Goal: Information Seeking & Learning: Learn about a topic

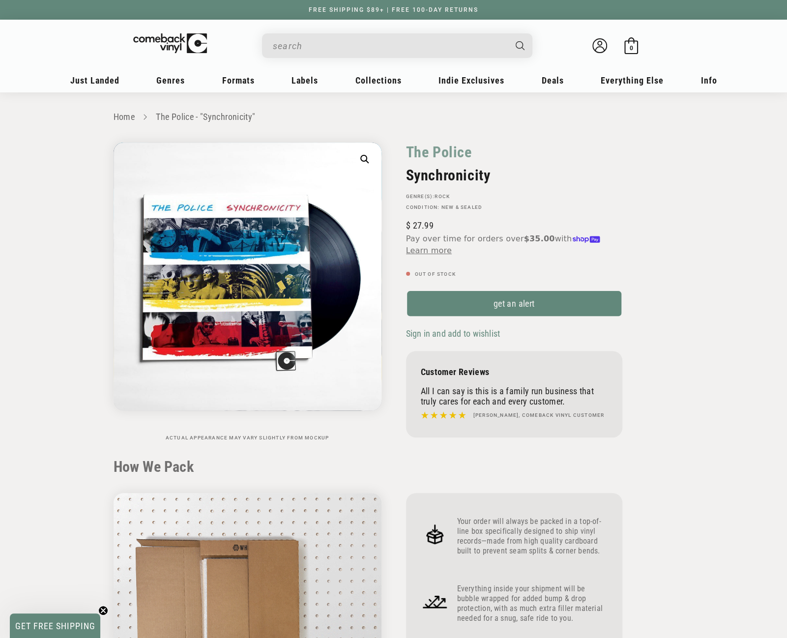
click at [360, 42] on input "When autocomplete results are available use up and down arrows to review and en…" at bounding box center [389, 46] width 233 height 20
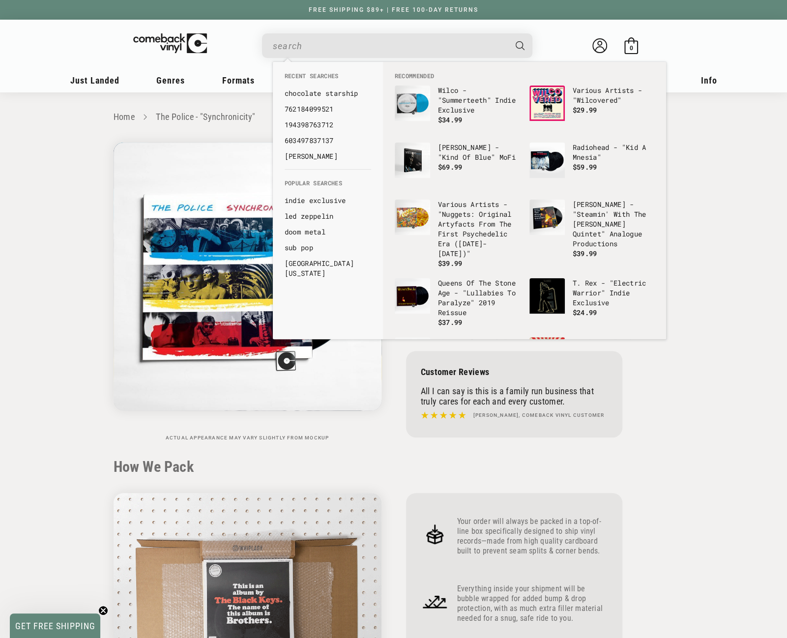
paste input "196587737313"
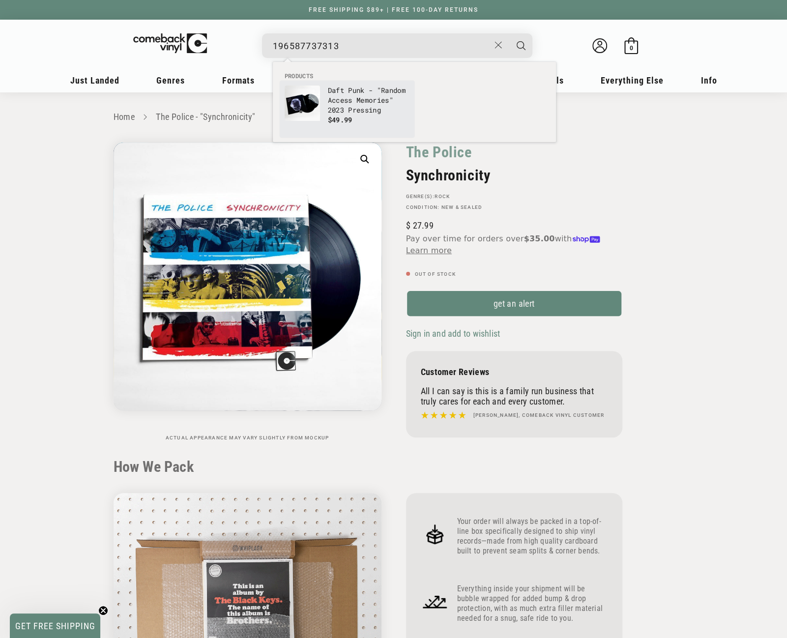
type input "196587737313"
click at [328, 100] on p "Daft Punk - "Random Access Memories" 2023 Pressing" at bounding box center [369, 100] width 82 height 29
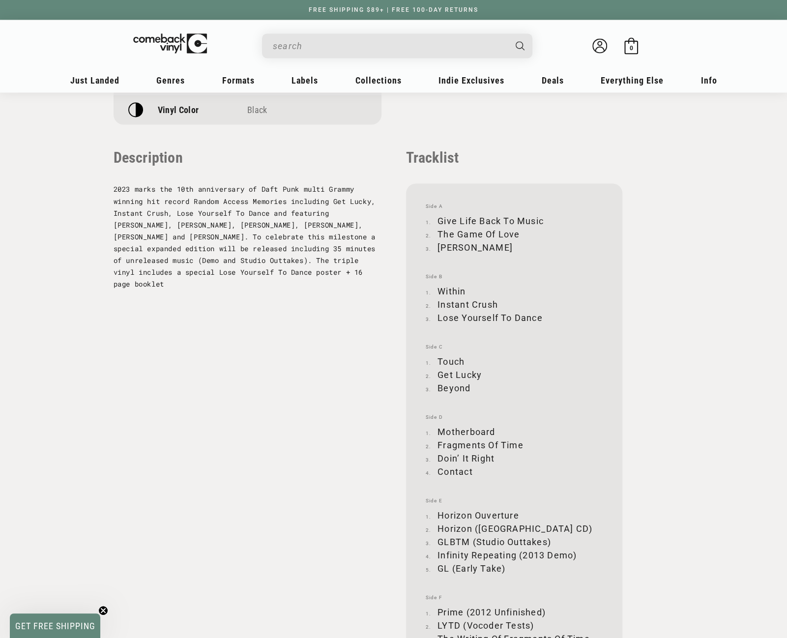
scroll to position [983, 0]
drag, startPoint x: 439, startPoint y: 220, endPoint x: 542, endPoint y: 218, distance: 103.8
click at [542, 218] on li "Give Life Back To Music" at bounding box center [514, 219] width 177 height 13
copy li "Give Life Back To Music"
drag, startPoint x: 438, startPoint y: 231, endPoint x: 519, endPoint y: 229, distance: 81.1
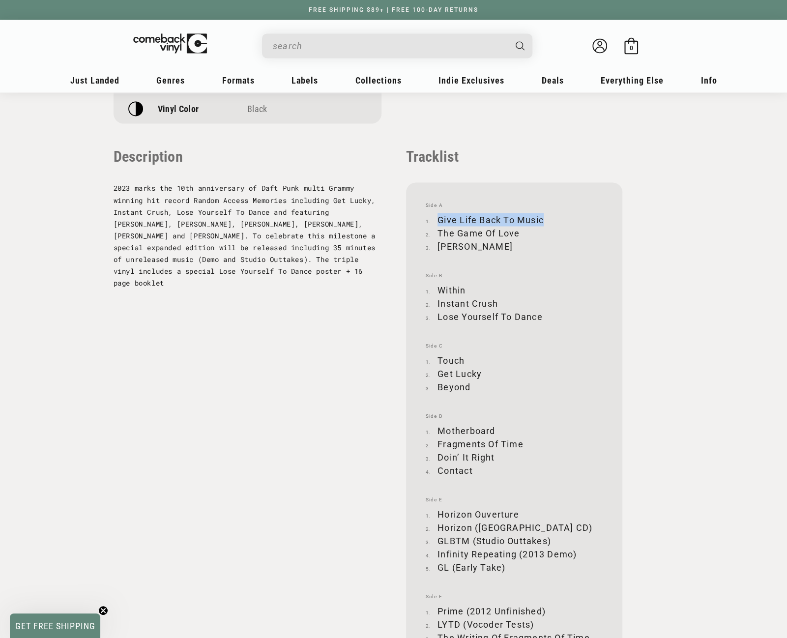
click at [519, 229] on li "The Game Of Love" at bounding box center [514, 232] width 177 height 13
copy li "The Game Of Love"
drag, startPoint x: 439, startPoint y: 244, endPoint x: 524, endPoint y: 244, distance: 85.1
click at [524, 244] on li "Giorgio By Moroder" at bounding box center [514, 245] width 177 height 13
copy li "Giorgio By Moroder"
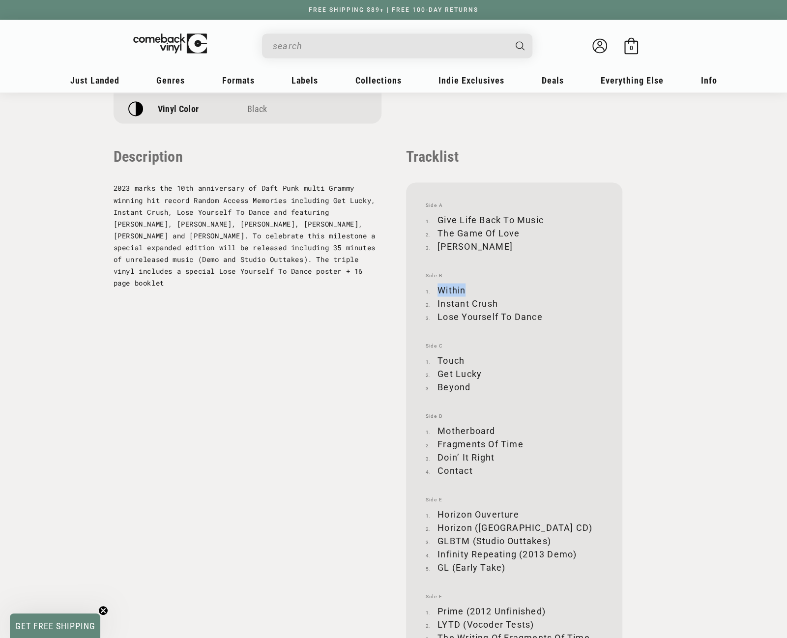
drag, startPoint x: 439, startPoint y: 289, endPoint x: 466, endPoint y: 290, distance: 26.6
click at [466, 290] on li "Within" at bounding box center [514, 289] width 177 height 13
copy li "Within"
drag, startPoint x: 438, startPoint y: 301, endPoint x: 497, endPoint y: 301, distance: 59.5
click at [497, 301] on li "Instant Crush" at bounding box center [514, 302] width 177 height 13
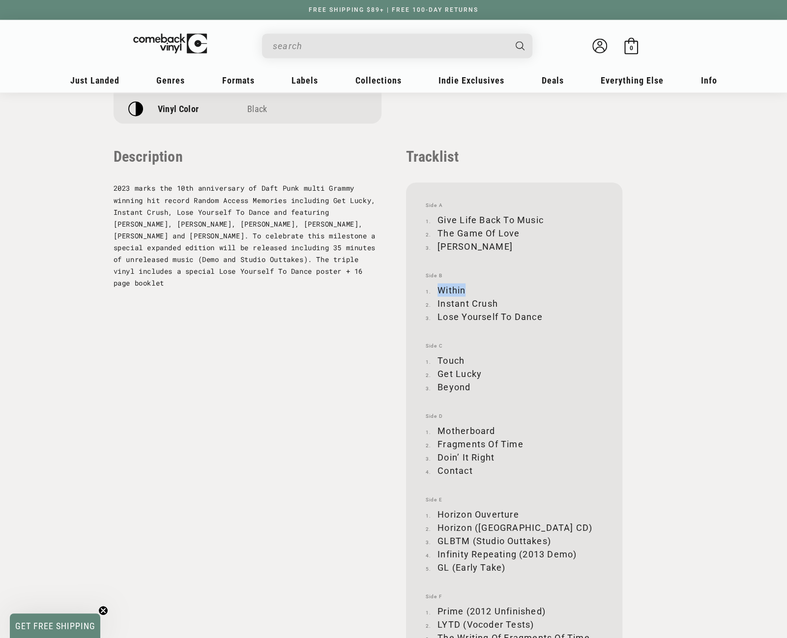
copy li "Instant Crush"
drag, startPoint x: 439, startPoint y: 317, endPoint x: 541, endPoint y: 315, distance: 101.8
click at [541, 315] on li "Lose Yourself To Dance" at bounding box center [514, 316] width 177 height 13
copy li "Lose Yourself To Dance"
drag, startPoint x: 438, startPoint y: 358, endPoint x: 463, endPoint y: 360, distance: 25.2
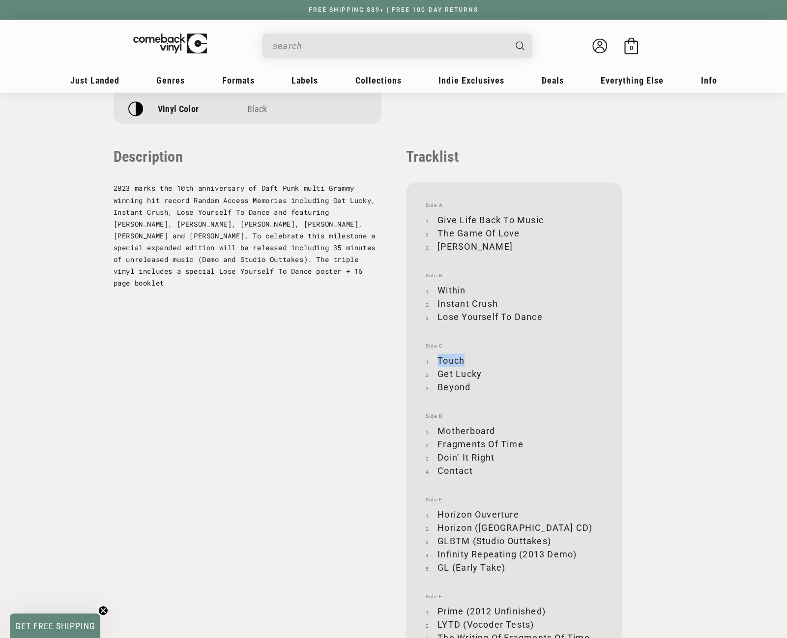
click at [463, 360] on li "Touch" at bounding box center [514, 359] width 177 height 13
copy li "Touch"
drag, startPoint x: 440, startPoint y: 372, endPoint x: 479, endPoint y: 371, distance: 39.3
click at [479, 371] on li "Get Lucky" at bounding box center [514, 373] width 177 height 13
copy li "Get Lucky"
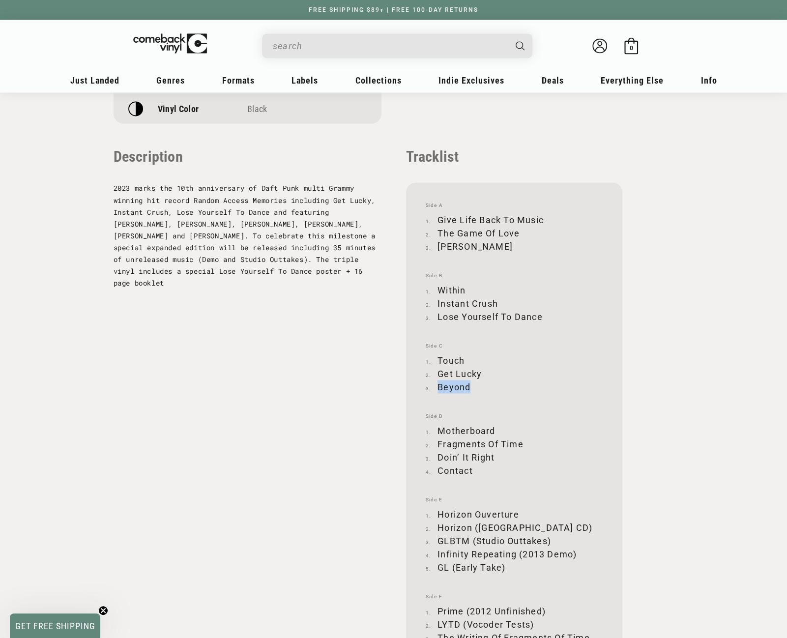
drag, startPoint x: 440, startPoint y: 385, endPoint x: 470, endPoint y: 385, distance: 30.5
click at [470, 385] on li "Beyond" at bounding box center [514, 386] width 177 height 13
copy li "Beyond"
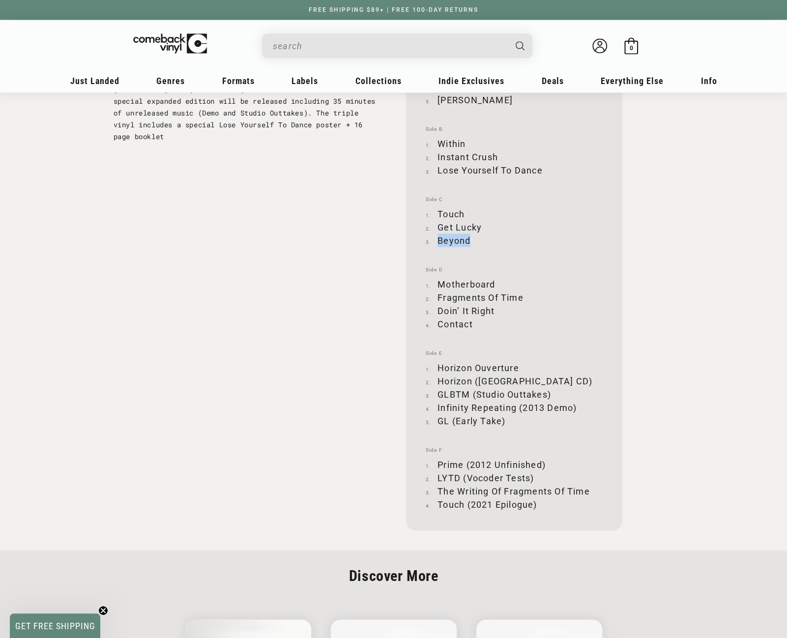
scroll to position [1131, 0]
drag, startPoint x: 441, startPoint y: 283, endPoint x: 493, endPoint y: 281, distance: 52.1
click at [493, 281] on li "Motherboard" at bounding box center [514, 282] width 177 height 13
copy li "Motherboard"
drag, startPoint x: 438, startPoint y: 295, endPoint x: 521, endPoint y: 294, distance: 83.1
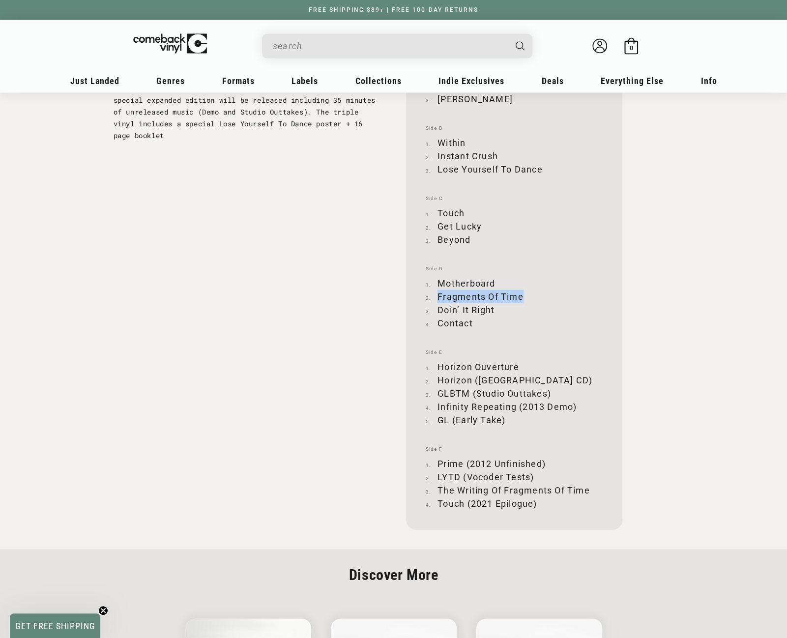
click at [521, 294] on li "Fragments Of Time" at bounding box center [514, 296] width 177 height 13
drag, startPoint x: 440, startPoint y: 309, endPoint x: 494, endPoint y: 309, distance: 54.6
click at [494, 309] on li "Doin’ It Right" at bounding box center [514, 309] width 177 height 13
drag, startPoint x: 439, startPoint y: 321, endPoint x: 471, endPoint y: 320, distance: 32.5
click at [471, 320] on li "Contact" at bounding box center [514, 322] width 177 height 13
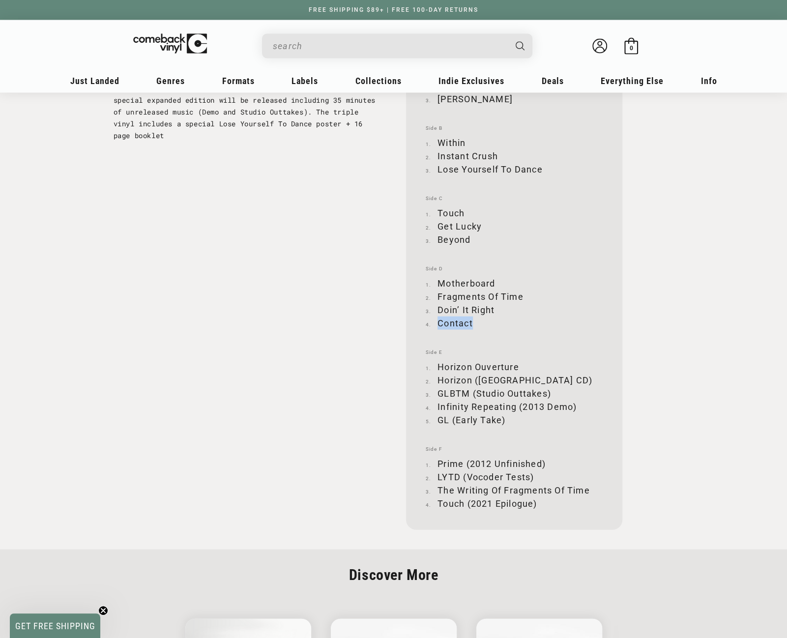
drag, startPoint x: 439, startPoint y: 364, endPoint x: 517, endPoint y: 365, distance: 78.2
click at [517, 365] on li "Horizon Ouverture" at bounding box center [514, 366] width 177 height 13
drag, startPoint x: 440, startPoint y: 379, endPoint x: 524, endPoint y: 377, distance: 84.6
click at [524, 377] on li "Horizon (Japan CD)" at bounding box center [514, 379] width 177 height 13
drag, startPoint x: 439, startPoint y: 392, endPoint x: 550, endPoint y: 390, distance: 111.6
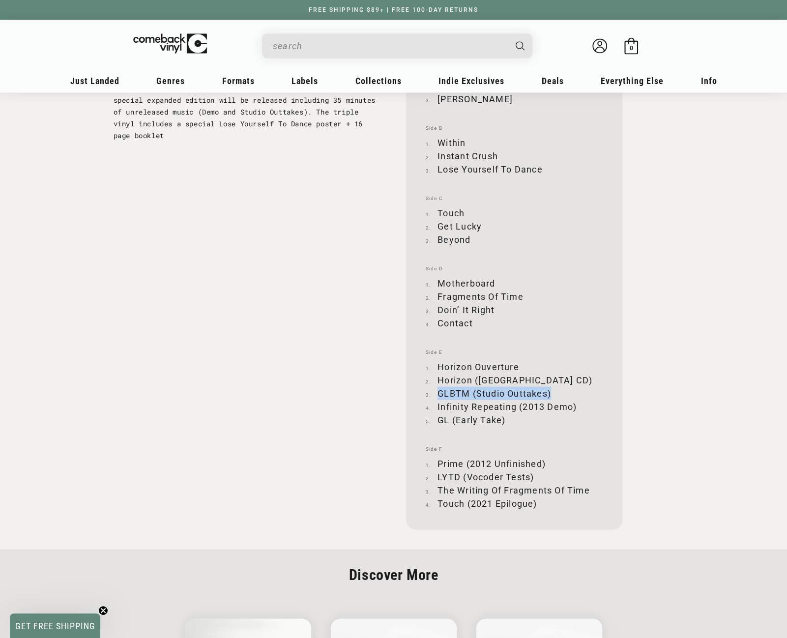
click at [550, 390] on li "GLBTM (Studio Outtakes)" at bounding box center [514, 392] width 177 height 13
drag, startPoint x: 438, startPoint y: 406, endPoint x: 575, endPoint y: 402, distance: 137.2
click at [575, 402] on li "Infinity Repeating (2013 Demo)" at bounding box center [514, 406] width 177 height 13
drag, startPoint x: 439, startPoint y: 419, endPoint x: 504, endPoint y: 418, distance: 65.9
click at [504, 418] on li "GL (Early Take)" at bounding box center [514, 419] width 177 height 13
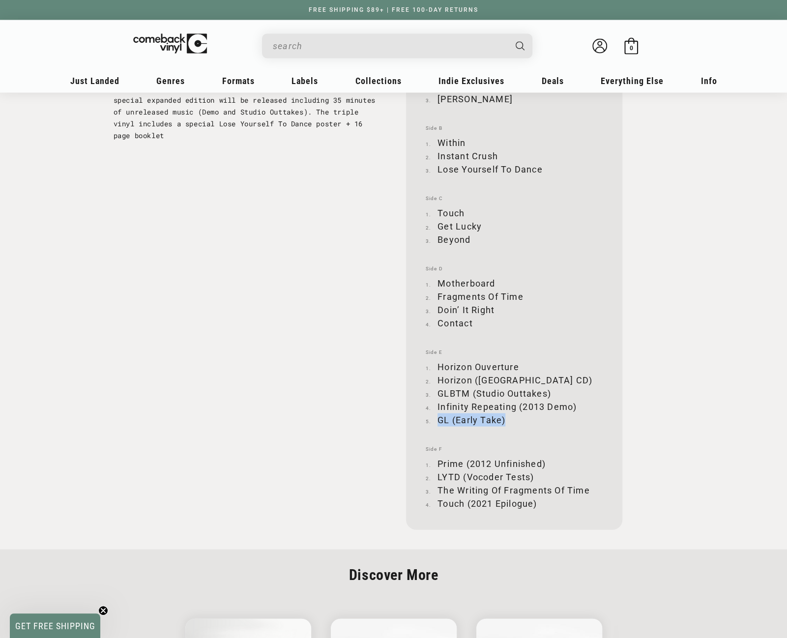
drag, startPoint x: 438, startPoint y: 464, endPoint x: 545, endPoint y: 461, distance: 106.7
click at [545, 461] on li "Prime (2012 Unfinished)" at bounding box center [514, 463] width 177 height 13
drag, startPoint x: 438, startPoint y: 474, endPoint x: 532, endPoint y: 473, distance: 94.4
click at [532, 473] on li "LYTD (Vocoder Tests)" at bounding box center [514, 476] width 177 height 13
drag, startPoint x: 438, startPoint y: 488, endPoint x: 589, endPoint y: 484, distance: 151.5
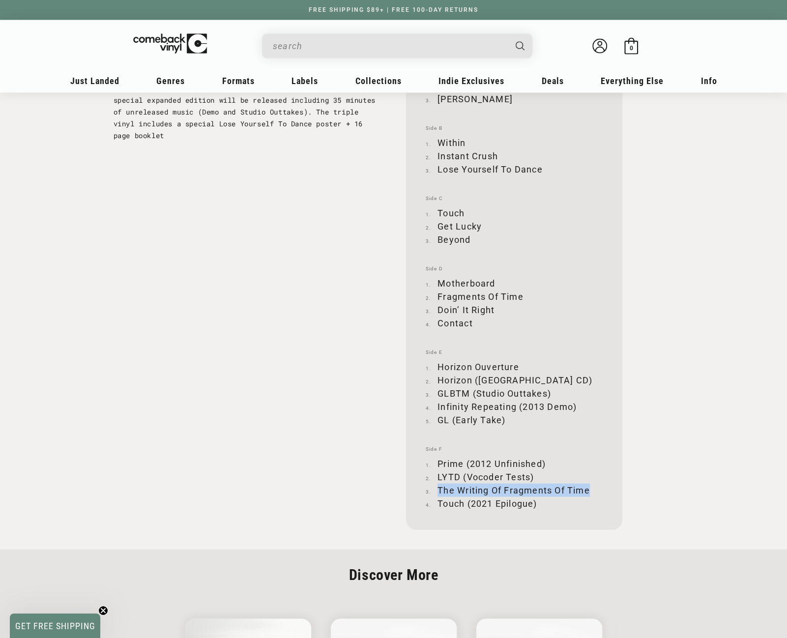
click at [589, 484] on li "The Writing Of Fragments Of Time" at bounding box center [514, 489] width 177 height 13
drag, startPoint x: 439, startPoint y: 503, endPoint x: 537, endPoint y: 503, distance: 97.8
click at [537, 503] on li "Touch (2021 Epilogue)" at bounding box center [514, 503] width 177 height 13
